Goal: Information Seeking & Learning: Learn about a topic

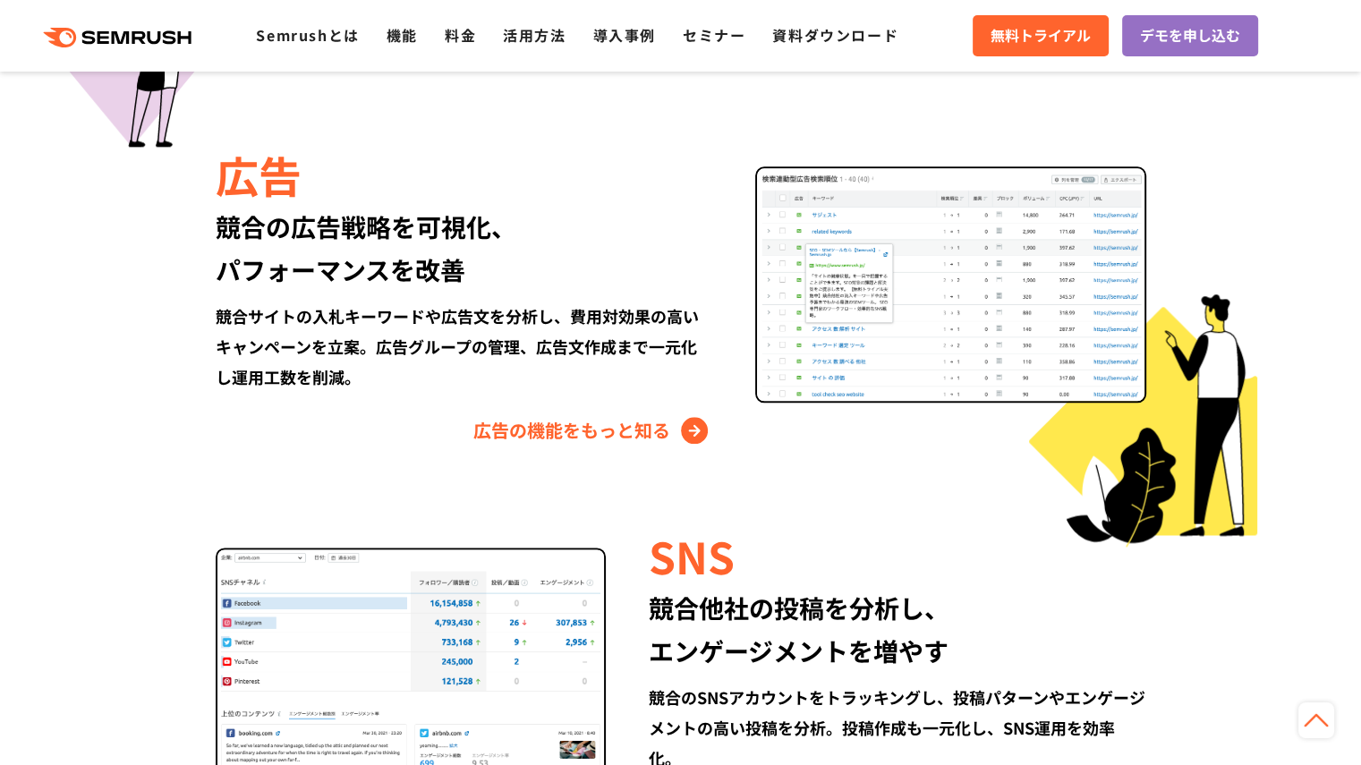
scroll to position [2058, 0]
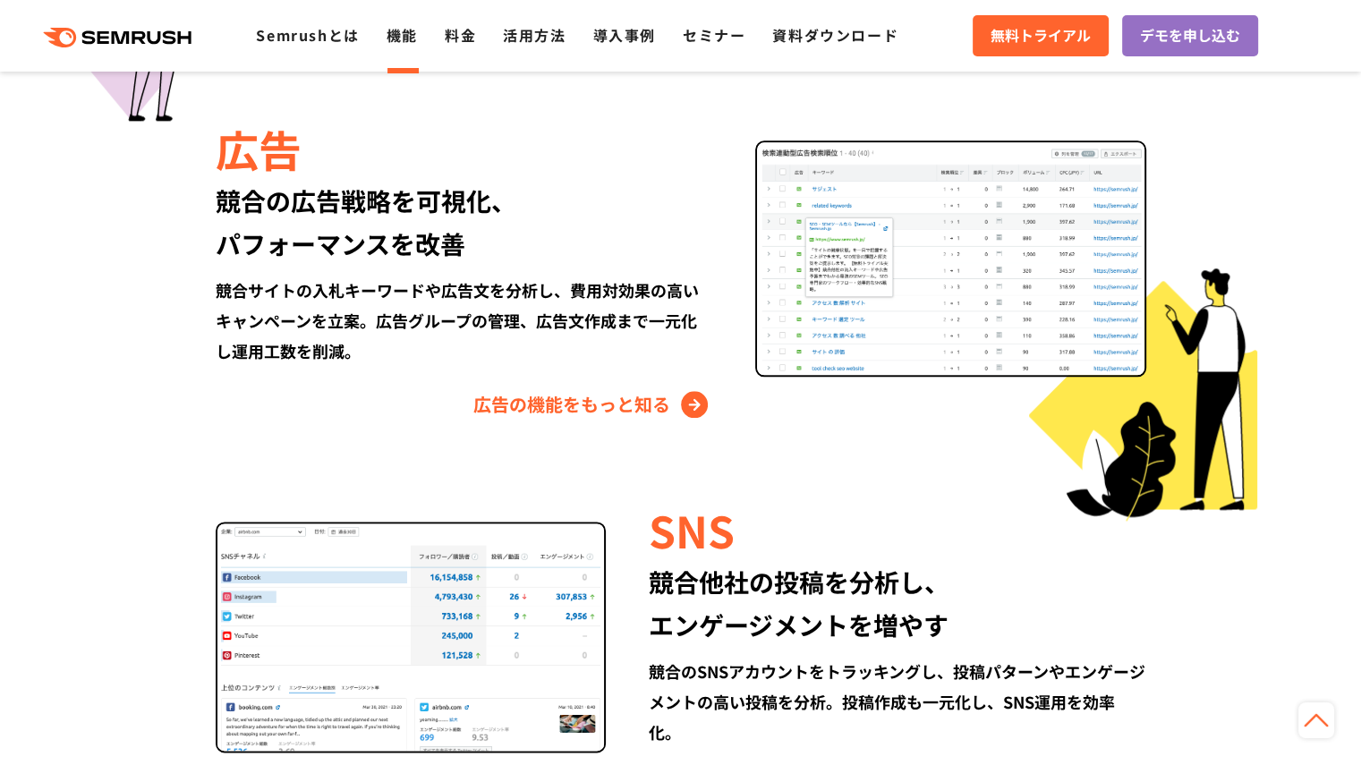
click at [405, 38] on link "機能" at bounding box center [402, 34] width 31 height 21
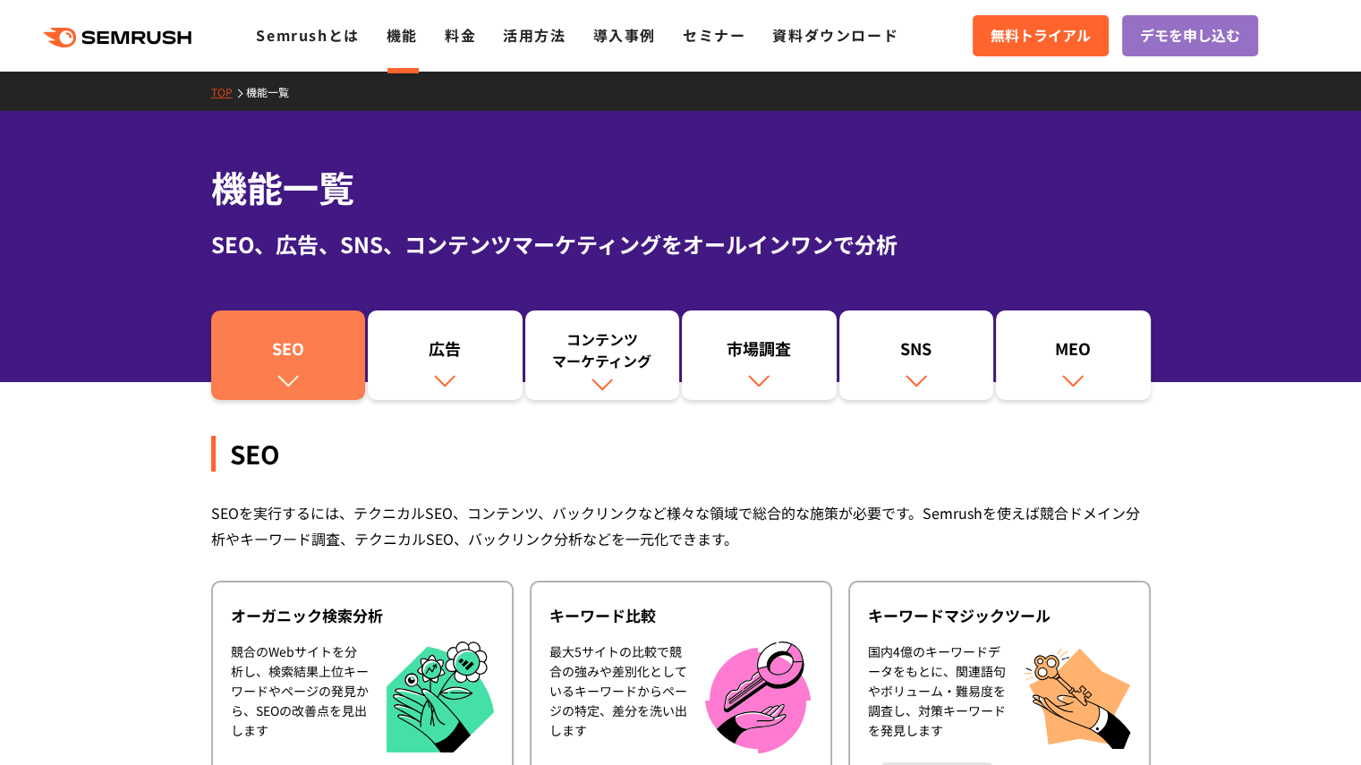
click at [334, 379] on link "SEO" at bounding box center [288, 355] width 155 height 89
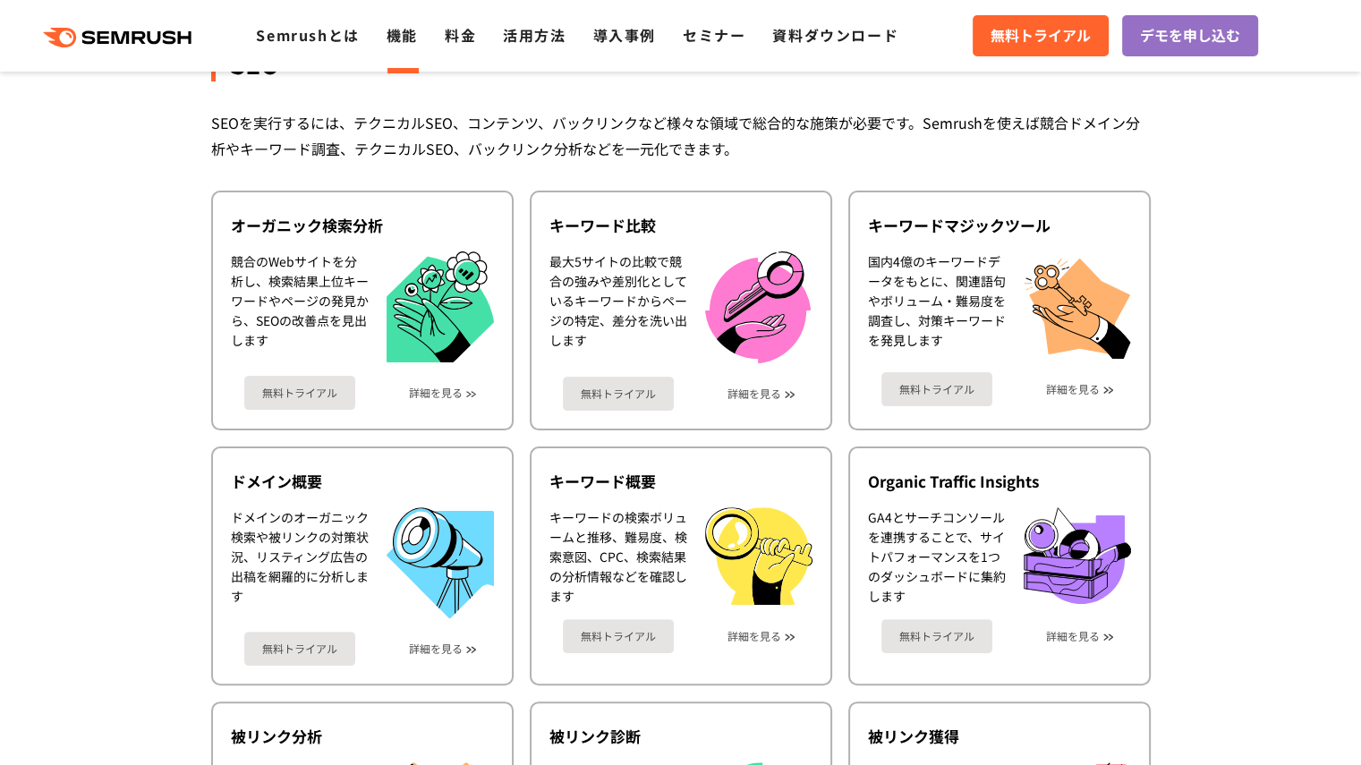
scroll to position [399, 0]
